Goal: Find specific page/section: Locate a particular part of the current website

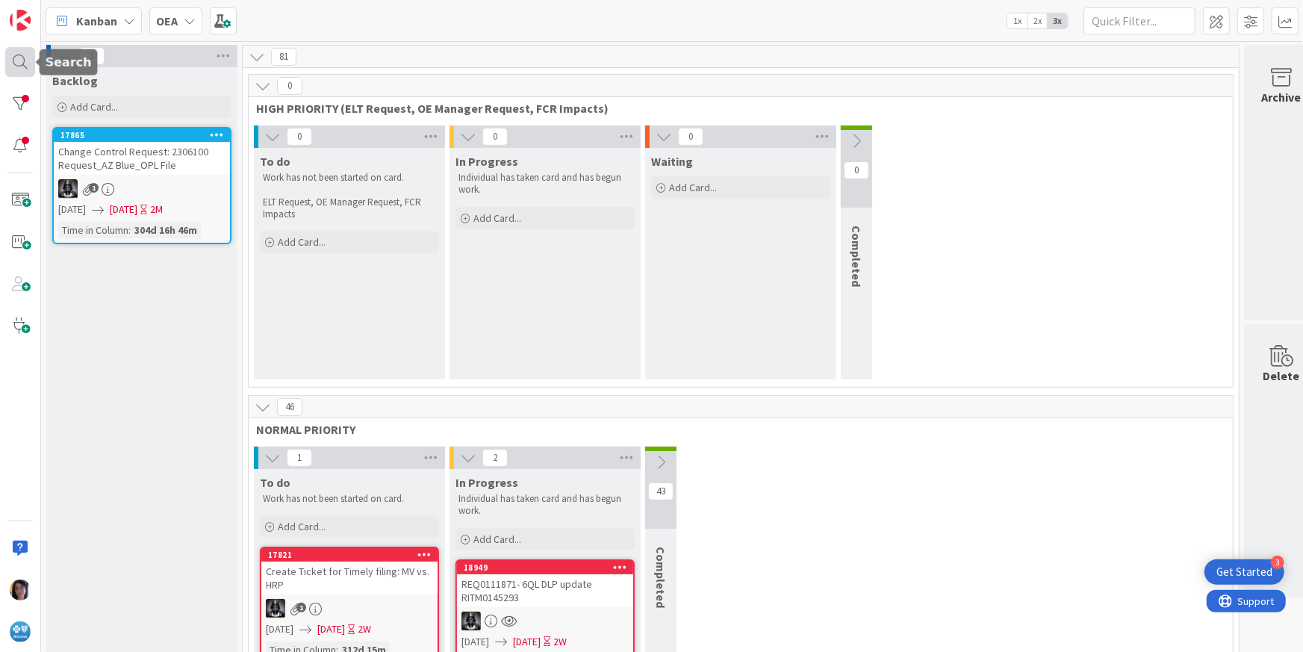
click at [21, 58] on div at bounding box center [20, 62] width 30 height 30
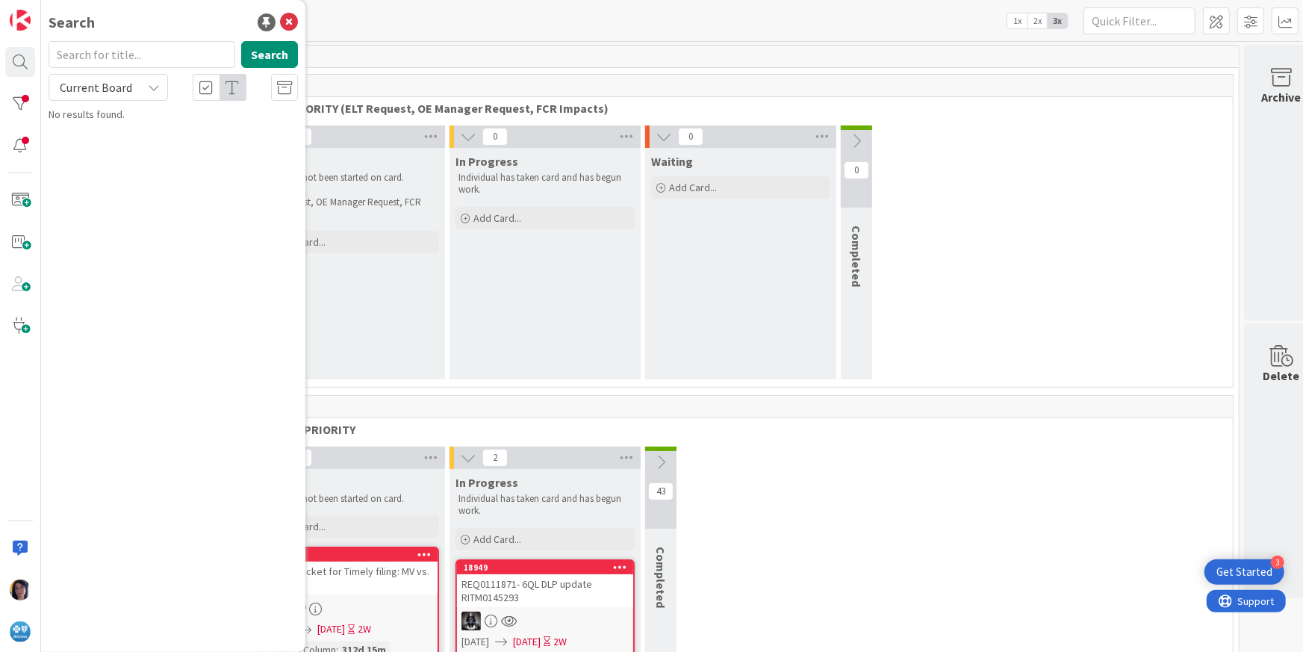
click at [90, 58] on input "text" at bounding box center [142, 54] width 187 height 27
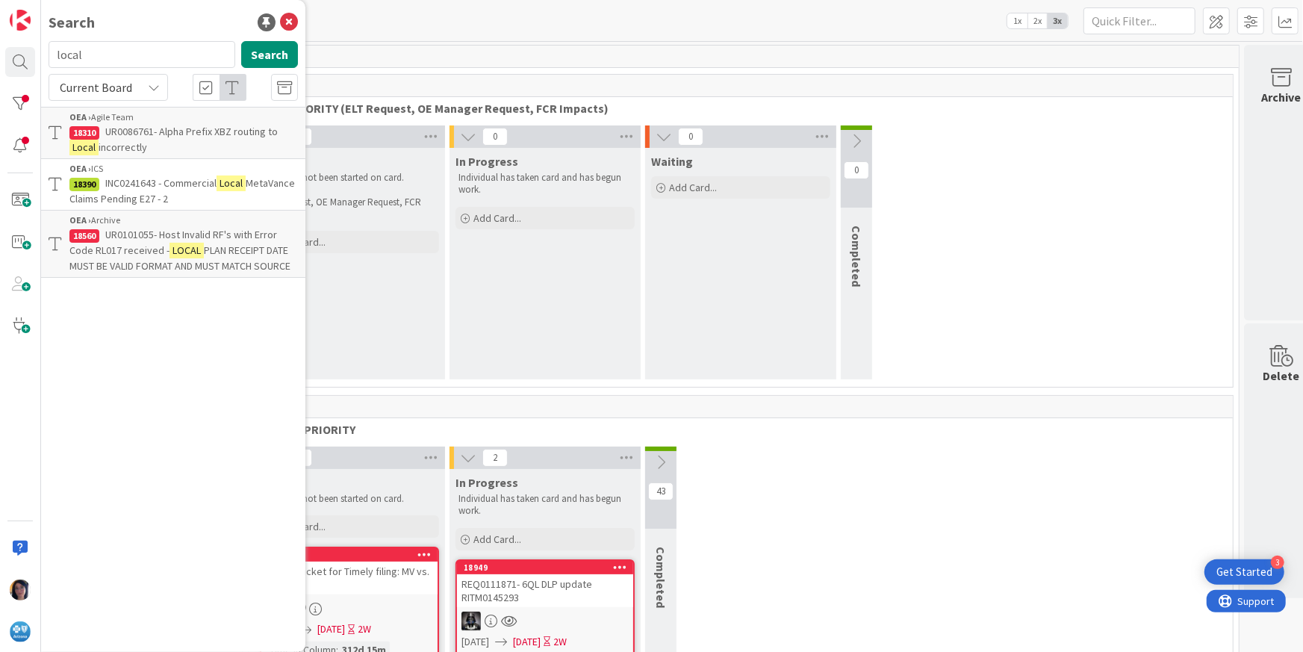
click at [151, 90] on icon at bounding box center [154, 87] width 12 height 12
click at [90, 146] on span "All Boards" at bounding box center [134, 149] width 155 height 22
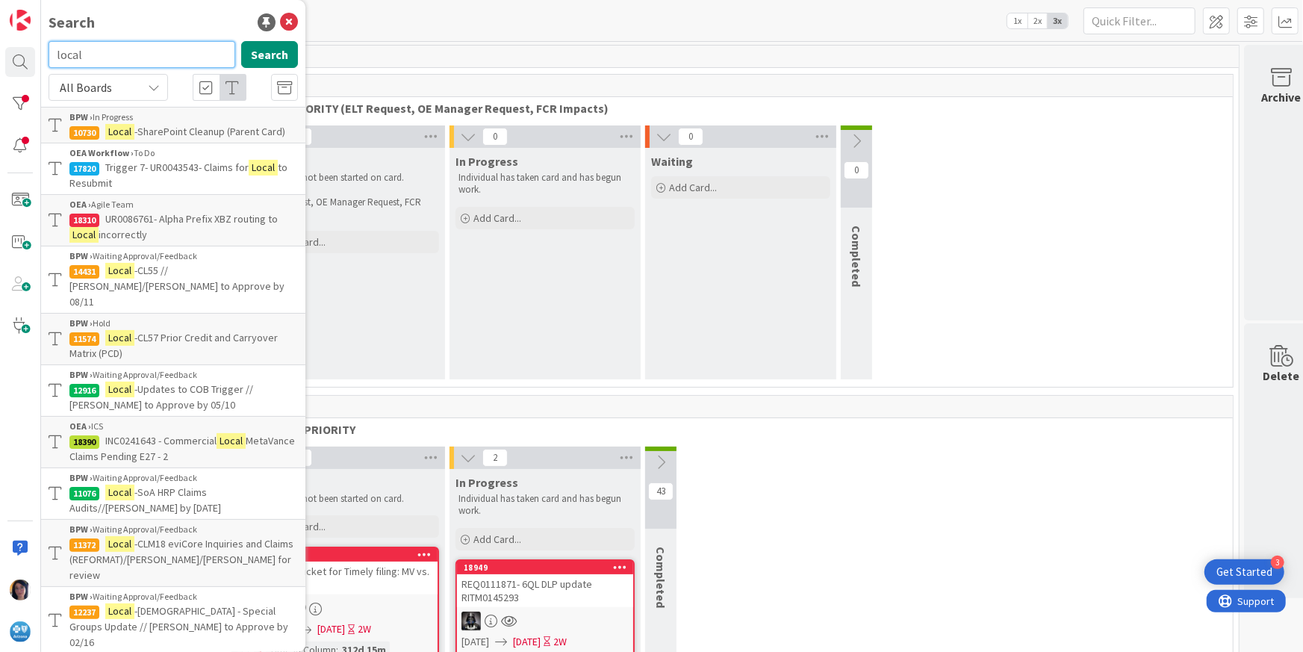
drag, startPoint x: 88, startPoint y: 55, endPoint x: 55, endPoint y: 48, distance: 34.4
click at [55, 48] on input "local" at bounding box center [142, 54] width 187 height 27
drag, startPoint x: 132, startPoint y: 55, endPoint x: 40, endPoint y: 57, distance: 92.6
click at [40, 57] on div "Search adjudication Search All Boards Current Board All Boards BPW › In Progres…" at bounding box center [20, 326] width 41 height 652
type input "adjudication"
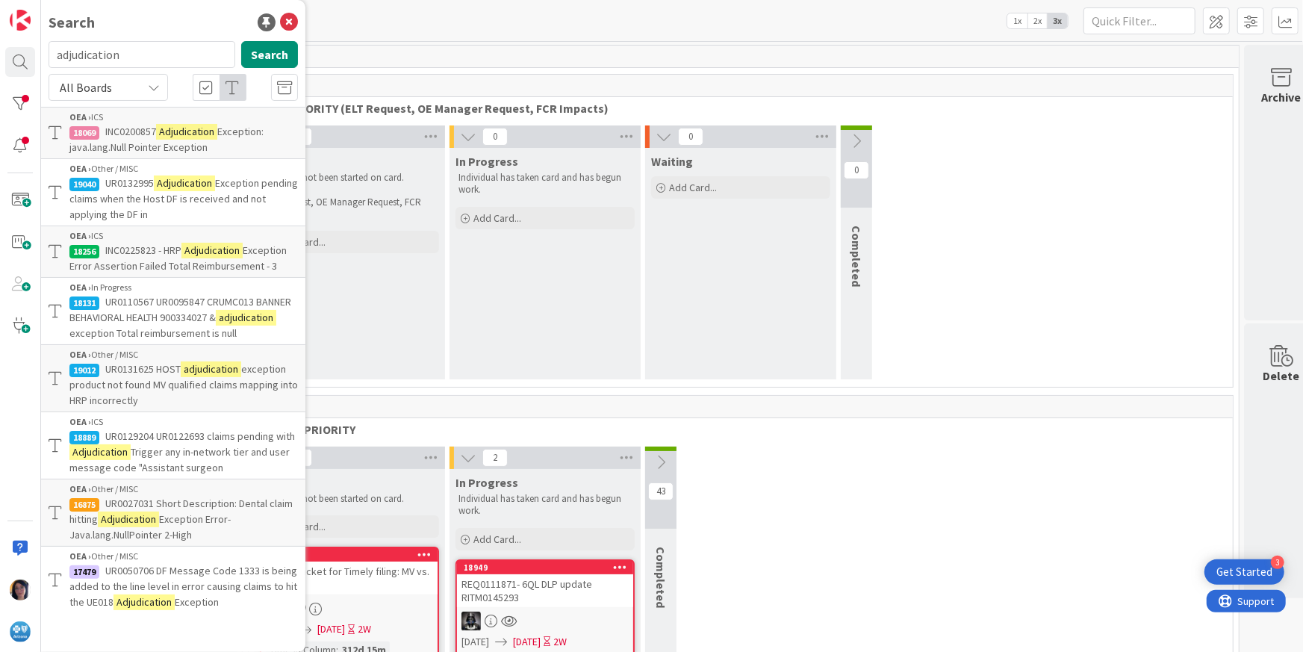
click at [105, 96] on span "All Boards" at bounding box center [96, 87] width 78 height 21
click at [98, 144] on span "All Boards" at bounding box center [134, 149] width 155 height 22
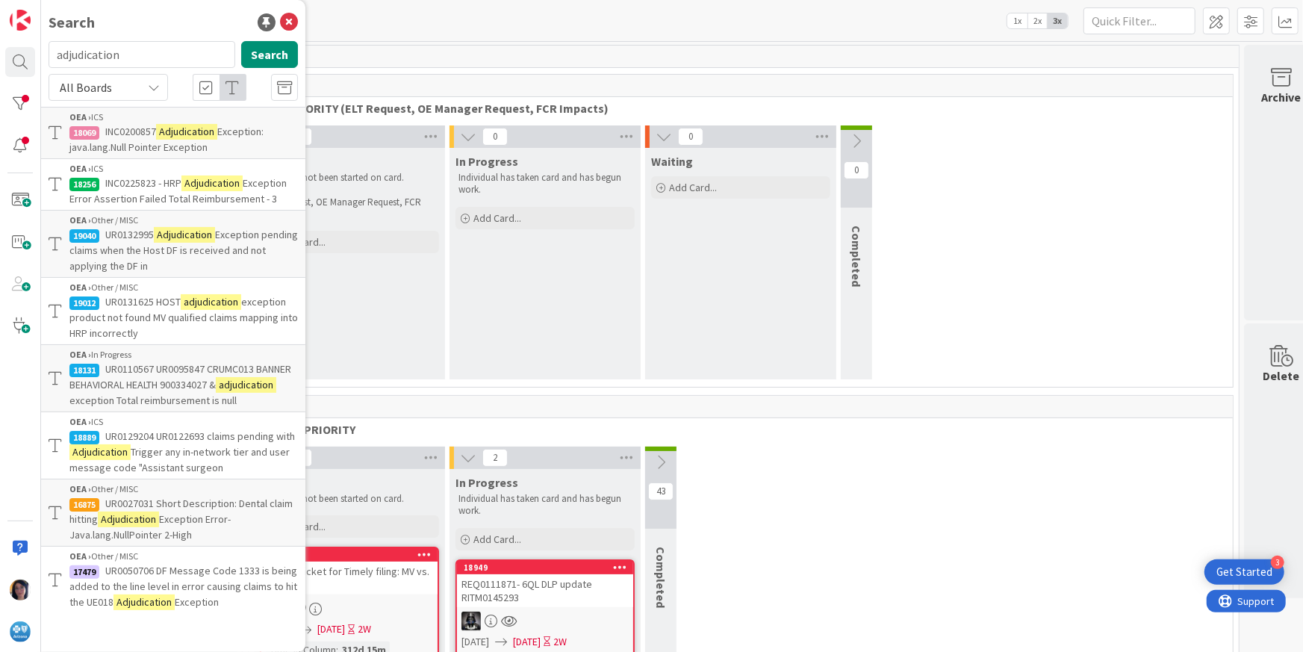
click at [138, 312] on span "exception product not found MV qualified claims mapping into HRP incorrectly" at bounding box center [183, 317] width 228 height 45
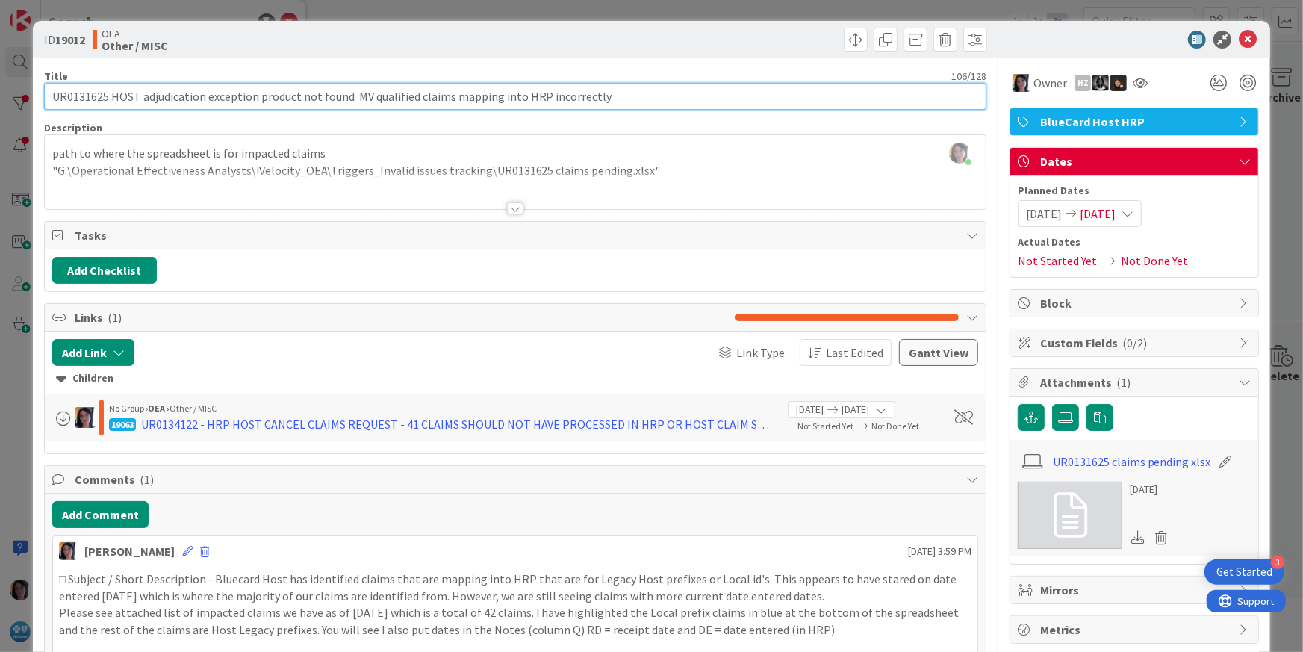
click at [74, 91] on input "UR0131625 HOST adjudication exception product not found MV qualified claims map…" at bounding box center [515, 96] width 943 height 27
type input "UR0131625 HOST adjudication exception product not found MV qualified claims map…"
click at [84, 93] on input "UR0131625 HOST adjudication exception product not found MV qualified claims map…" at bounding box center [515, 96] width 943 height 27
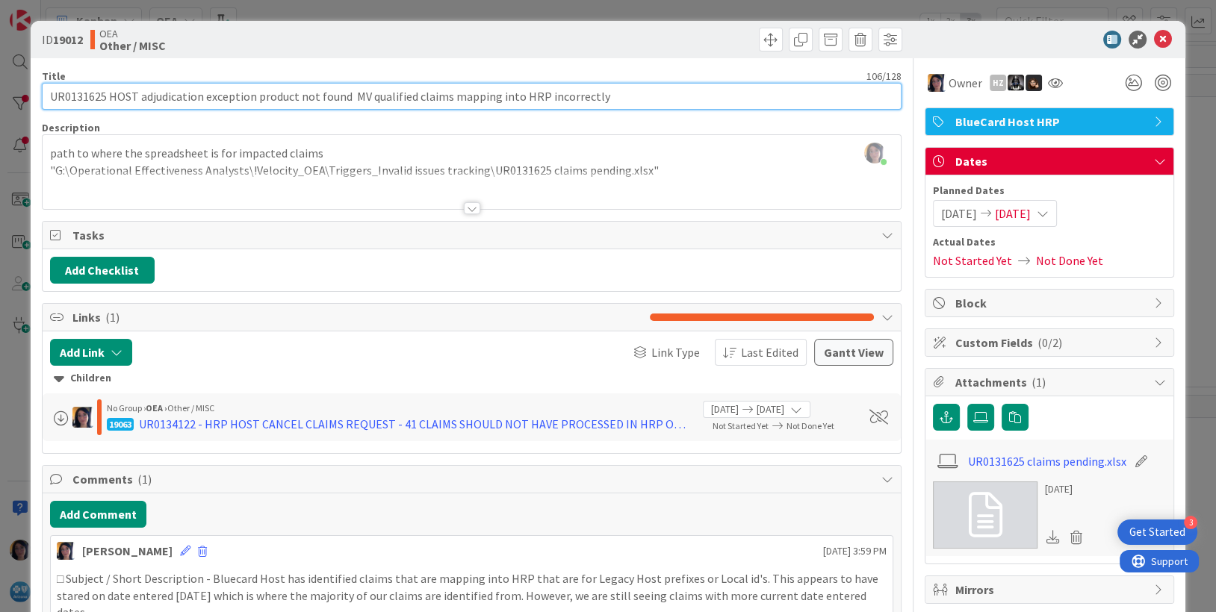
click at [74, 97] on input "UR0131625 HOST adjudication exception product not found MV qualified claims map…" at bounding box center [472, 96] width 860 height 27
